Goal: Transaction & Acquisition: Purchase product/service

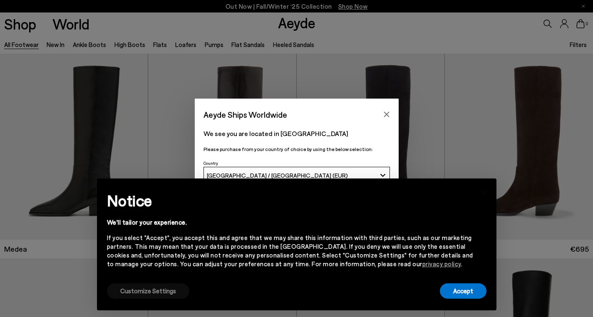
click at [160, 289] on button "Customize Settings" at bounding box center [148, 290] width 82 height 15
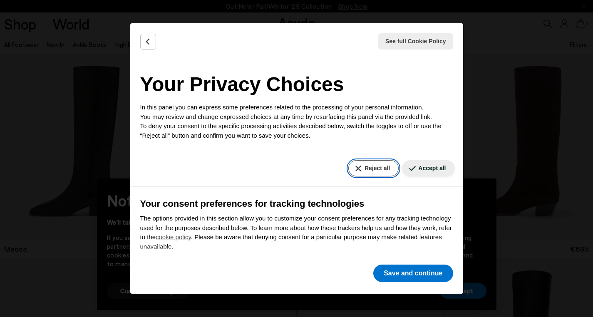
click at [362, 168] on button "Reject all" at bounding box center [373, 168] width 50 height 16
click at [369, 168] on button "Reject all" at bounding box center [373, 168] width 50 height 16
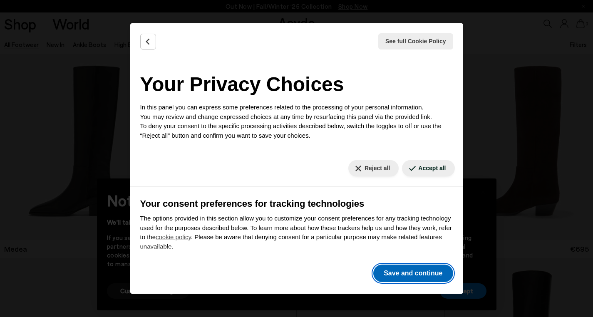
click at [420, 270] on button "Save and continue" at bounding box center [412, 273] width 79 height 17
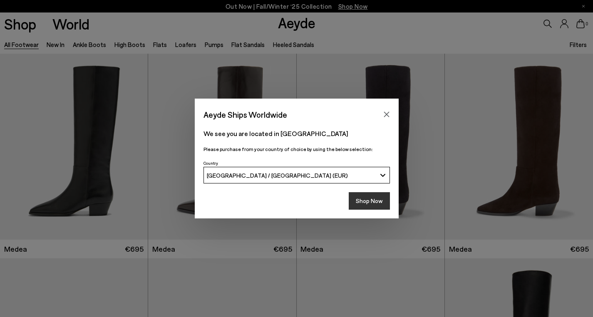
click at [370, 200] on button "Shop Now" at bounding box center [369, 200] width 41 height 17
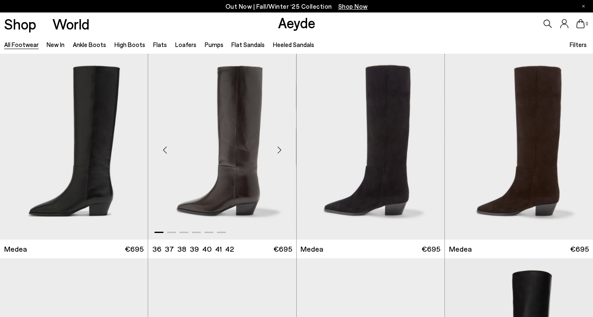
click at [280, 150] on div "Next slide" at bounding box center [279, 150] width 25 height 25
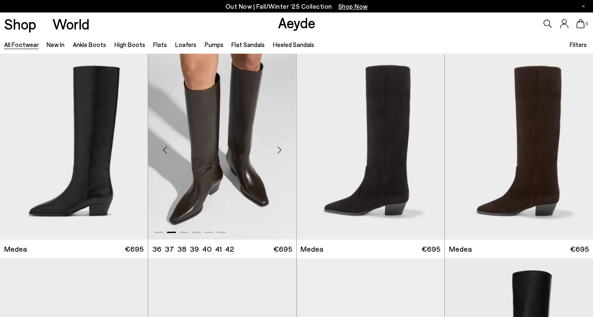
click at [280, 150] on div "Next slide" at bounding box center [279, 150] width 25 height 25
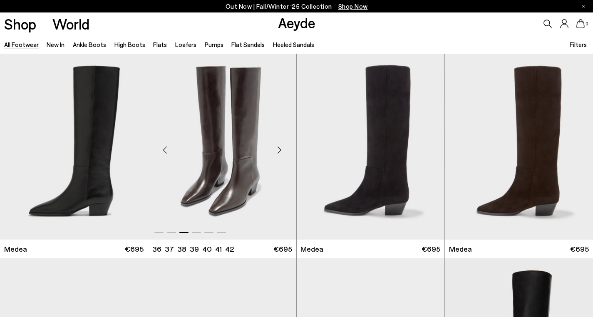
click at [280, 150] on div "Next slide" at bounding box center [279, 150] width 25 height 25
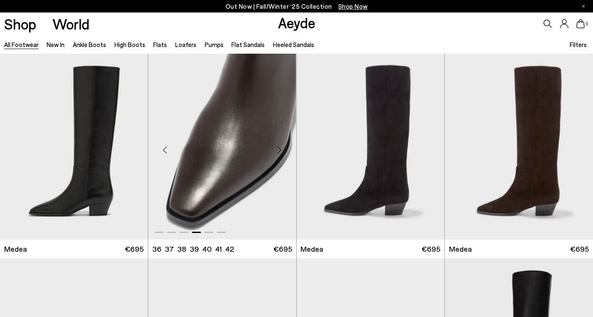
click at [280, 150] on div "Next slide" at bounding box center [279, 150] width 25 height 25
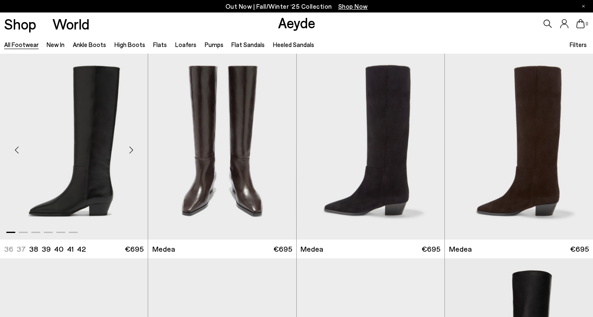
click at [132, 148] on div "Next slide" at bounding box center [131, 150] width 25 height 25
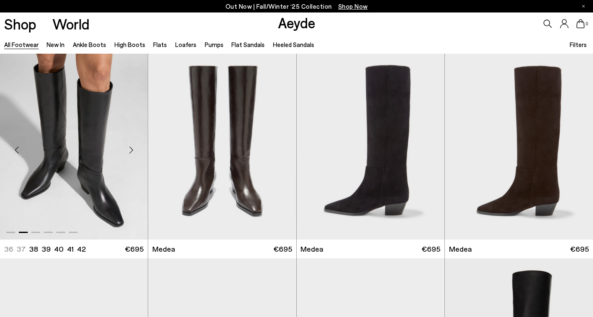
click at [132, 148] on div "Next slide" at bounding box center [131, 150] width 25 height 25
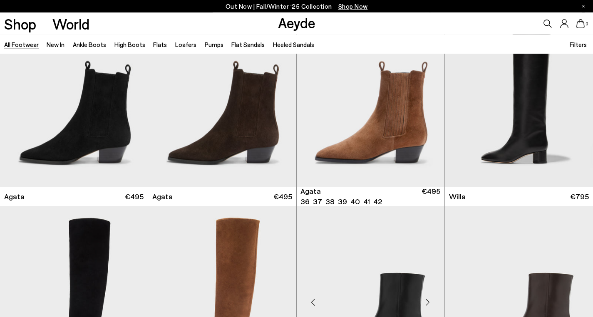
scroll to position [319, 0]
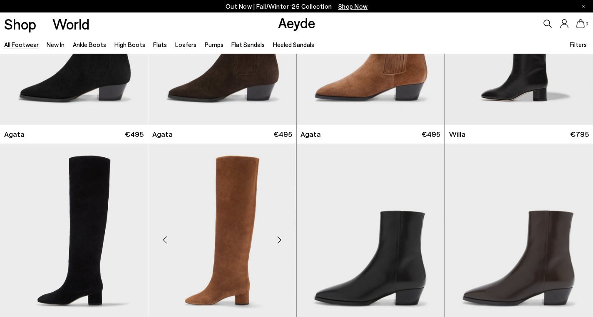
click at [279, 240] on div "Next slide" at bounding box center [279, 239] width 25 height 25
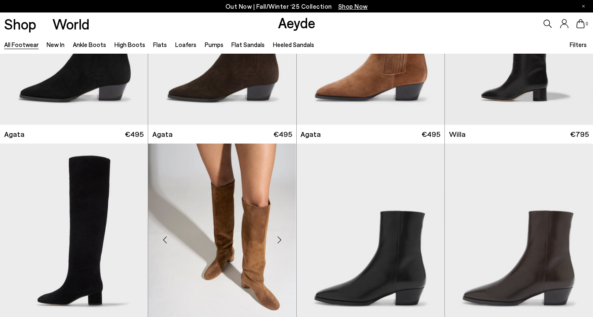
click at [279, 240] on div "Next slide" at bounding box center [279, 239] width 25 height 25
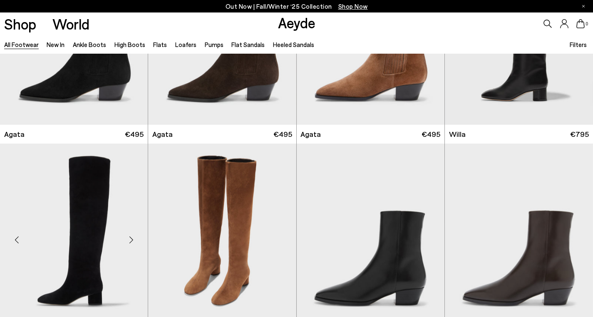
click at [129, 237] on div "Next slide" at bounding box center [131, 239] width 25 height 25
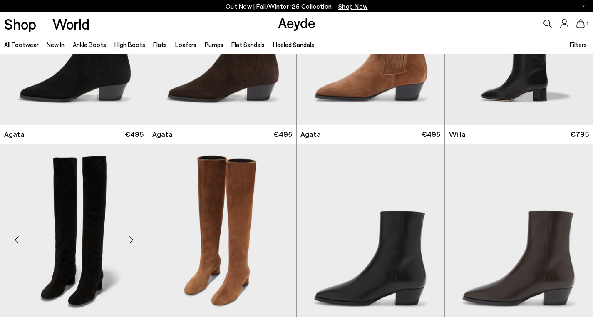
click at [130, 237] on div "Next slide" at bounding box center [131, 239] width 25 height 25
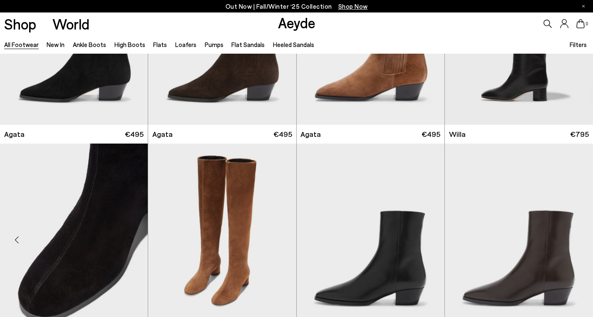
click at [130, 237] on div "Next slide" at bounding box center [131, 239] width 25 height 25
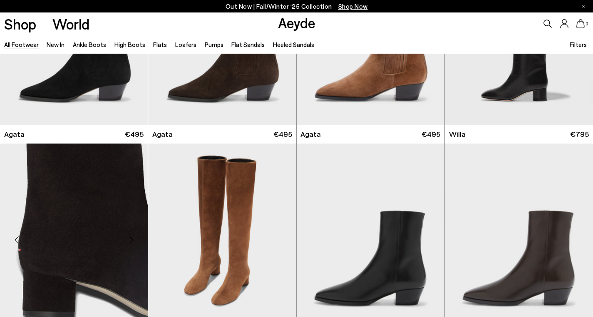
click at [130, 237] on div "Next slide" at bounding box center [131, 239] width 25 height 25
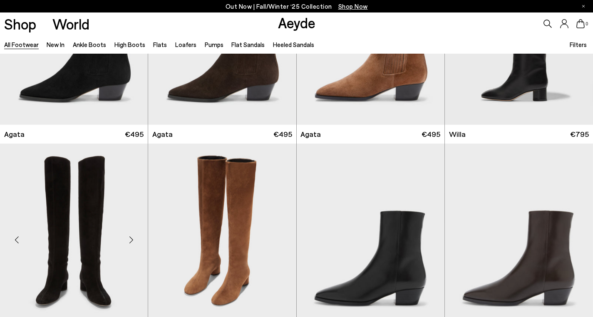
click at [130, 237] on div "Next slide" at bounding box center [131, 239] width 25 height 25
